Goal: Information Seeking & Learning: Understand process/instructions

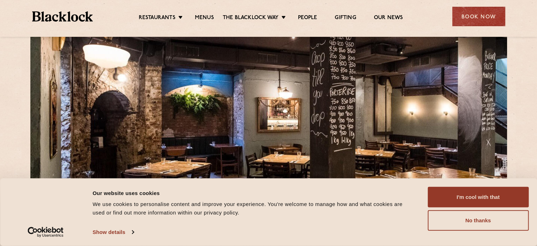
scroll to position [39, 0]
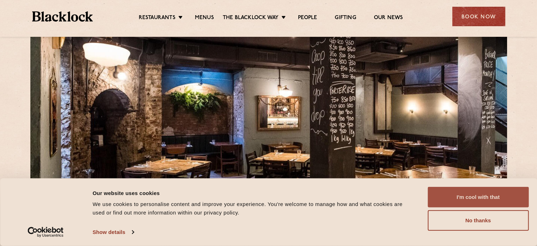
click at [481, 197] on button "I'm cool with that" at bounding box center [478, 197] width 101 height 20
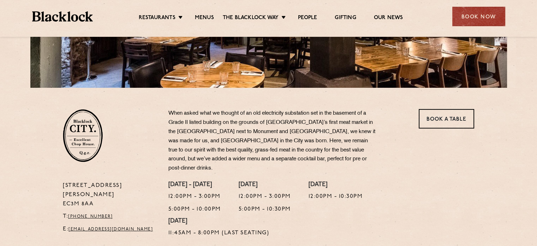
scroll to position [116, 0]
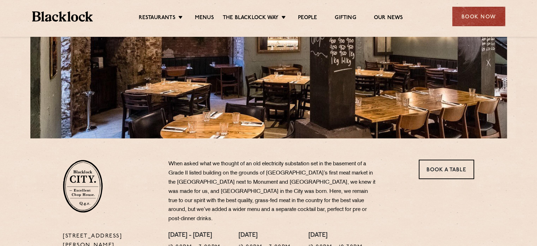
click at [207, 12] on ul "Restaurants [GEOGRAPHIC_DATA] [GEOGRAPHIC_DATA] [GEOGRAPHIC_DATA] [GEOGRAPHIC_D…" at bounding box center [271, 16] width 356 height 11
click at [207, 13] on ul "Restaurants [GEOGRAPHIC_DATA] [GEOGRAPHIC_DATA] [GEOGRAPHIC_DATA] [GEOGRAPHIC_D…" at bounding box center [271, 16] width 356 height 11
click at [207, 15] on link "Menus" at bounding box center [204, 18] width 19 height 8
